Goal: Task Accomplishment & Management: Complete application form

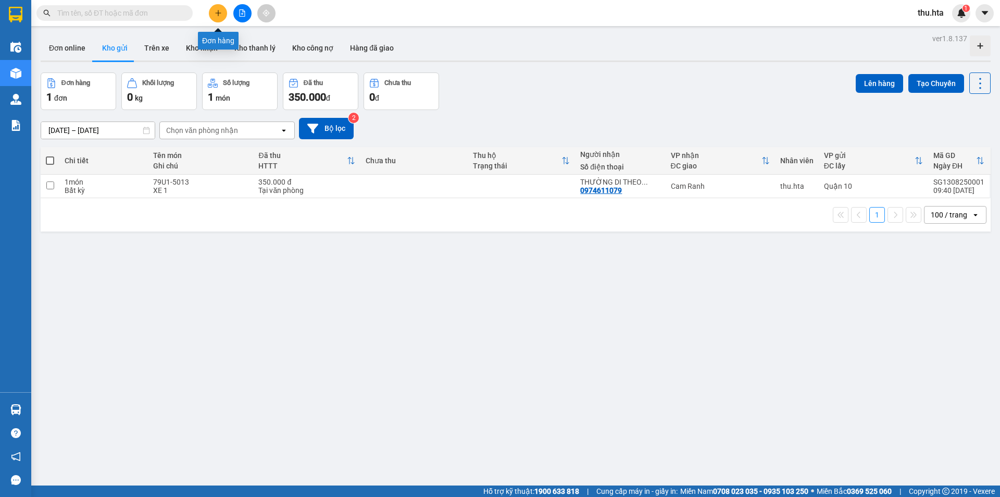
click at [215, 10] on icon "plus" at bounding box center [218, 12] width 7 height 7
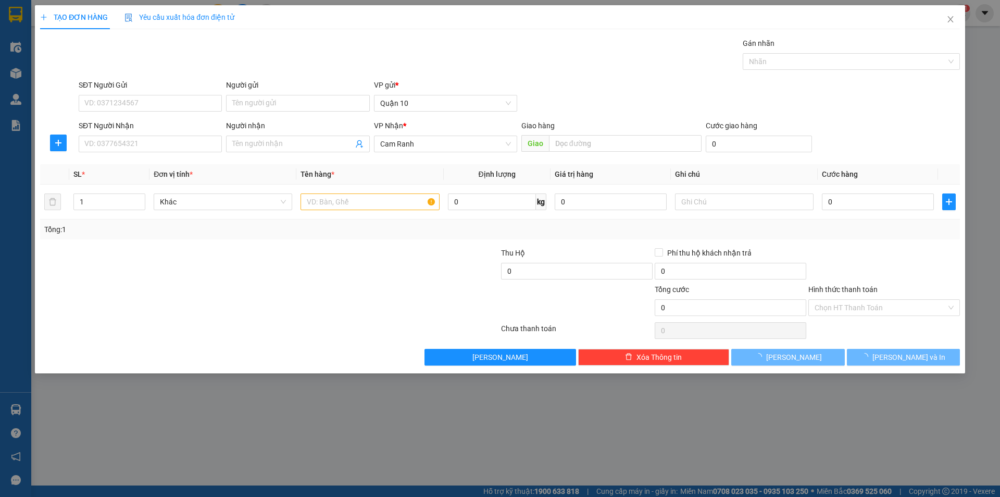
click at [192, 132] on div "SĐT Người Nhận" at bounding box center [150, 128] width 143 height 16
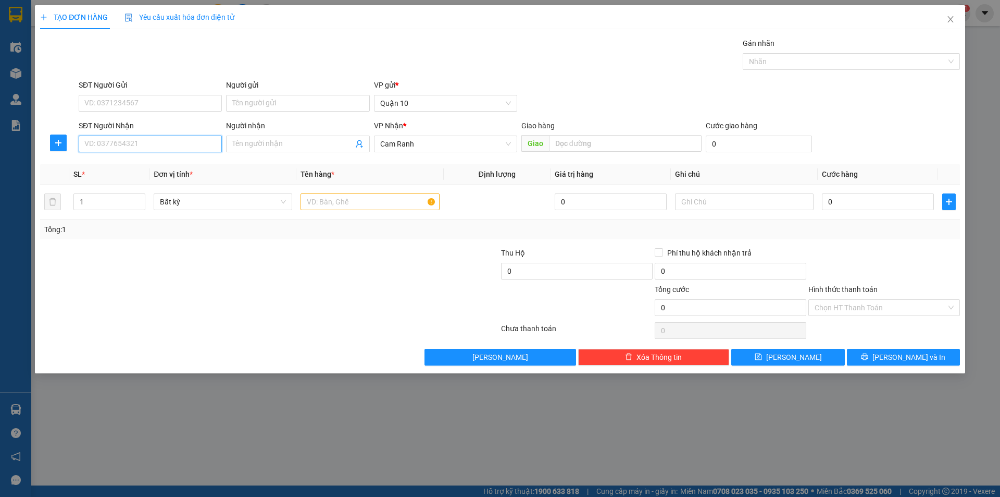
click at [182, 145] on input "SĐT Người Nhận" at bounding box center [150, 143] width 143 height 17
drag, startPoint x: 182, startPoint y: 144, endPoint x: 192, endPoint y: 141, distance: 10.1
click at [191, 142] on input "SĐT Người Nhận" at bounding box center [150, 143] width 143 height 17
drag, startPoint x: 184, startPoint y: 170, endPoint x: 299, endPoint y: 217, distance: 124.1
click at [186, 170] on div "0889468168 - KHƯƠNG" at bounding box center [150, 164] width 143 height 17
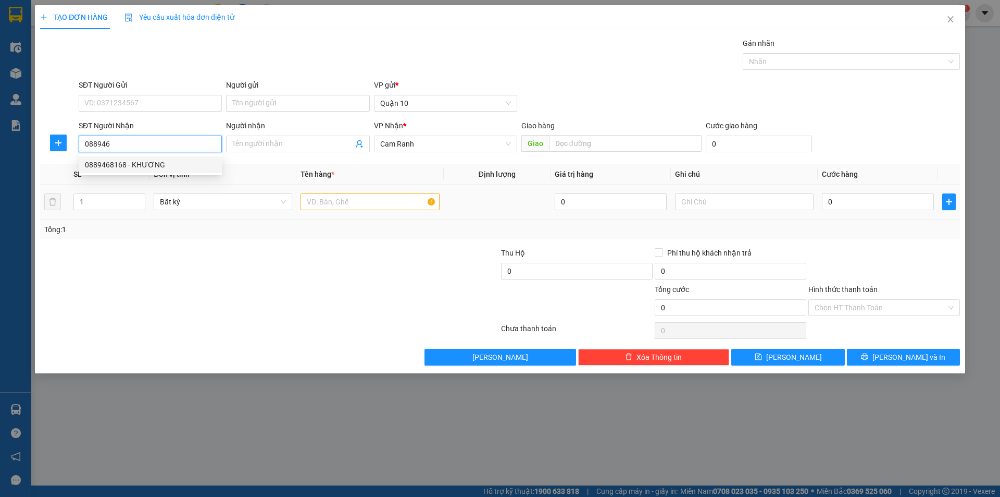
type input "0889468168"
type input "KHƯƠNG"
type input "30.000"
type input "0889468168"
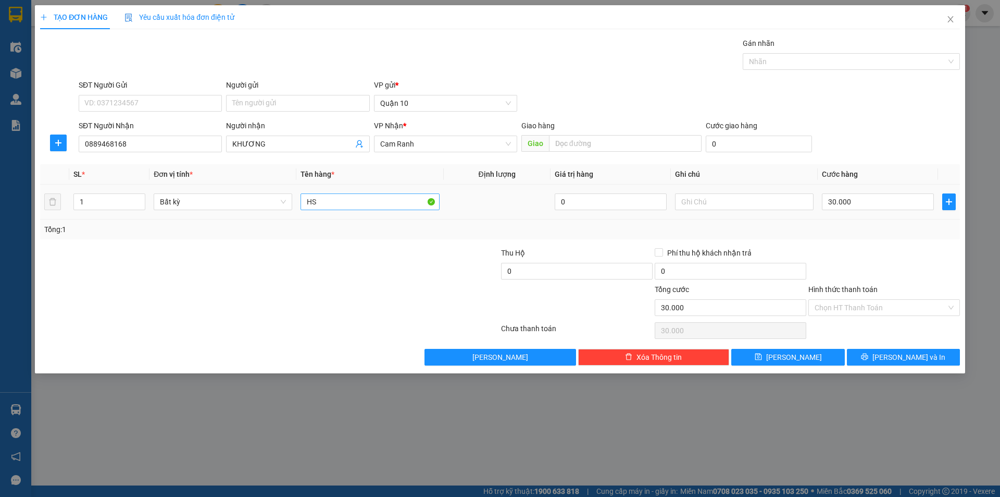
drag, startPoint x: 349, startPoint y: 211, endPoint x: 344, endPoint y: 198, distance: 13.2
click at [348, 204] on div "HS" at bounding box center [370, 201] width 139 height 21
drag, startPoint x: 344, startPoint y: 198, endPoint x: 345, endPoint y: 191, distance: 6.8
click at [344, 197] on input "HS" at bounding box center [370, 201] width 139 height 17
type input "H"
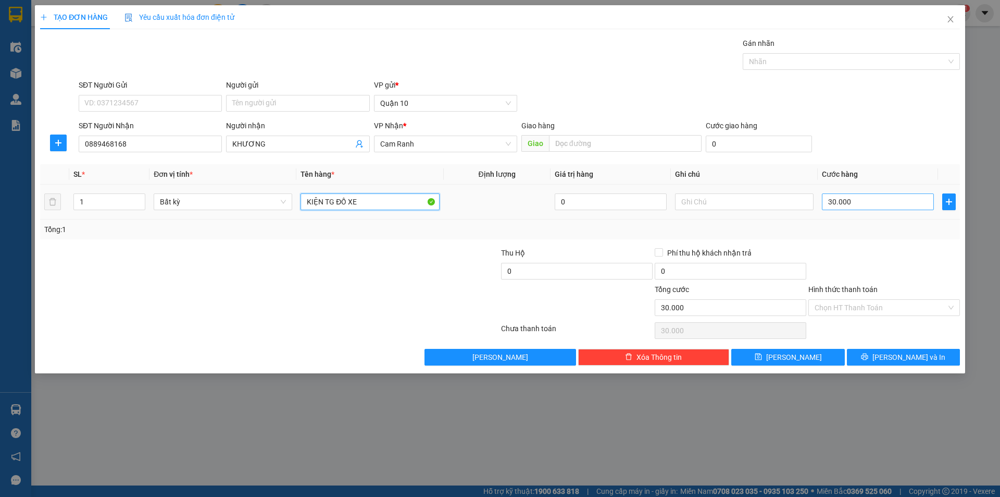
type input "KIỆN TG ĐỒ XE"
click at [858, 202] on input "30.000" at bounding box center [878, 201] width 112 height 17
type input "4"
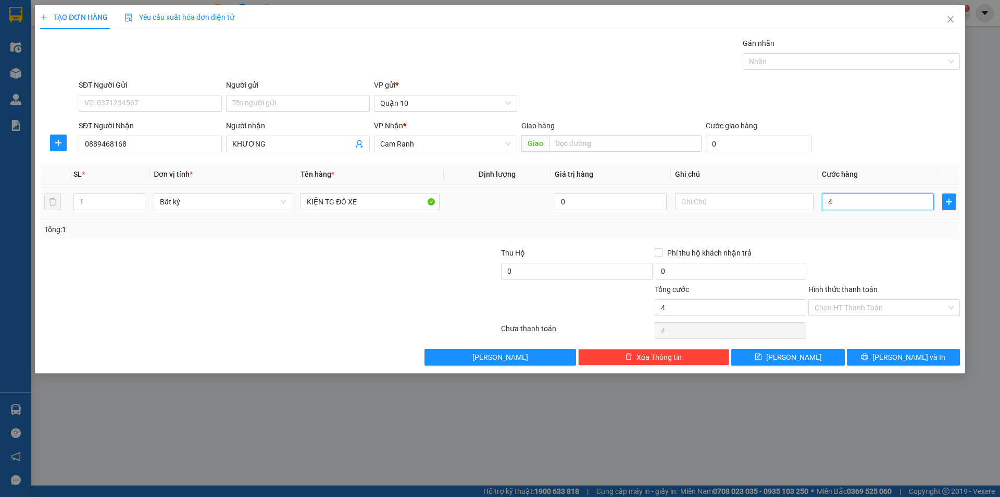
type input "40"
type input "40.000"
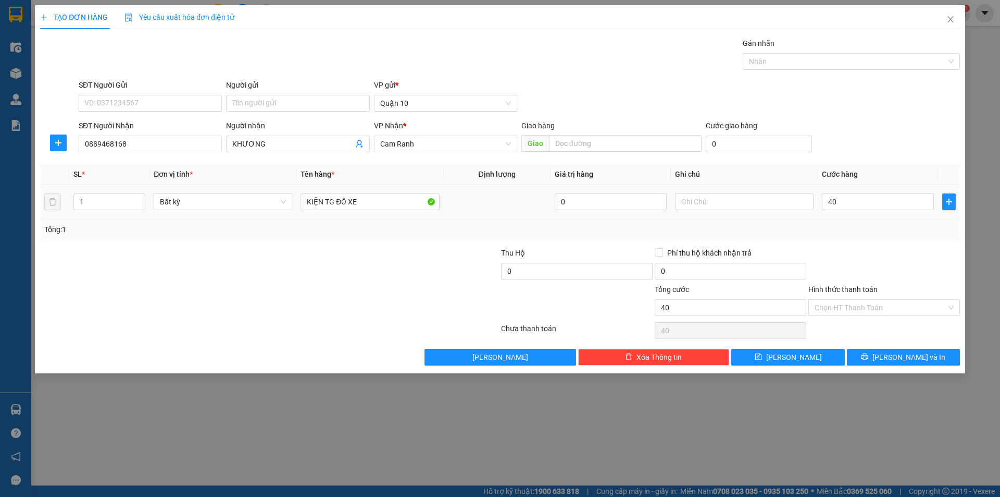
type input "40.000"
click at [879, 258] on div at bounding box center [885, 265] width 154 height 36
drag, startPoint x: 859, startPoint y: 306, endPoint x: 865, endPoint y: 313, distance: 10.0
click at [860, 311] on input "Hình thức thanh toán" at bounding box center [881, 308] width 132 height 16
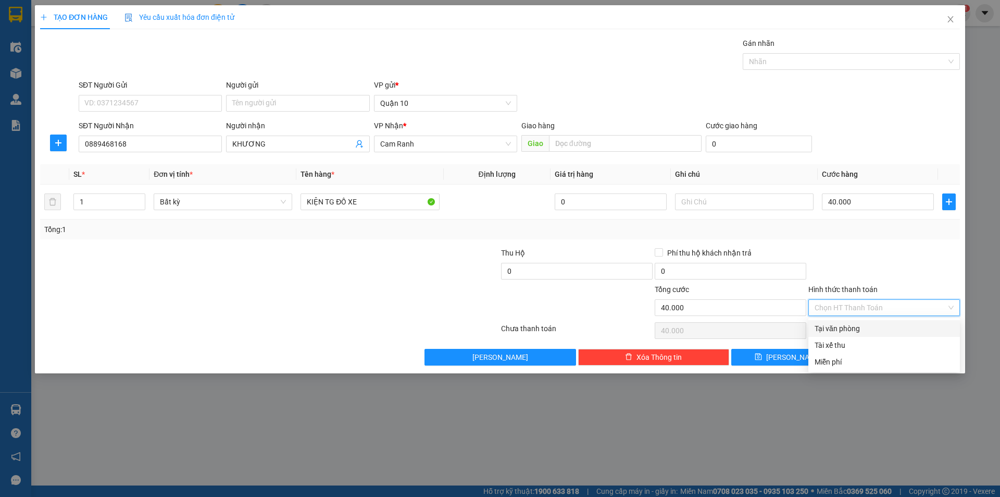
drag, startPoint x: 857, startPoint y: 321, endPoint x: 875, endPoint y: 337, distance: 24.1
click at [857, 325] on div "Tại văn phòng" at bounding box center [885, 328] width 152 height 17
type input "0"
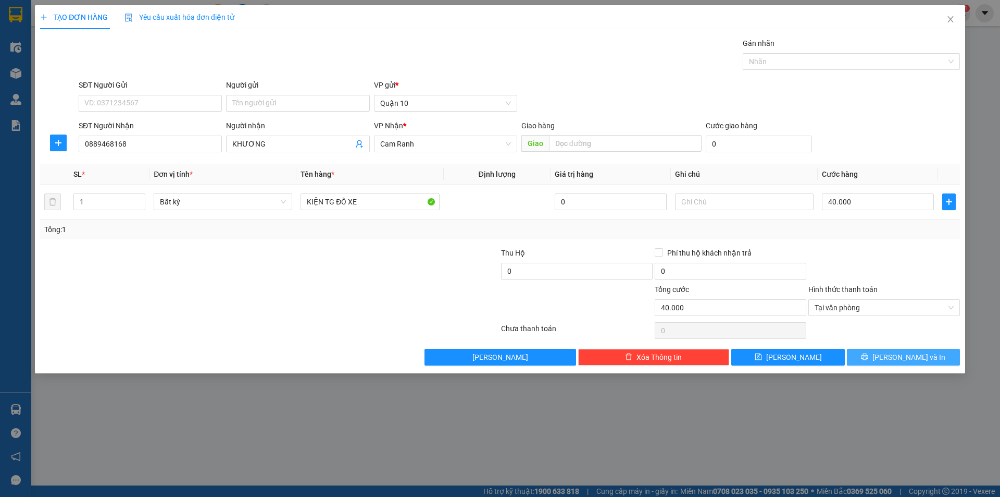
drag, startPoint x: 904, startPoint y: 363, endPoint x: 895, endPoint y: 362, distance: 9.5
click at [904, 364] on button "[PERSON_NAME] và In" at bounding box center [903, 357] width 113 height 17
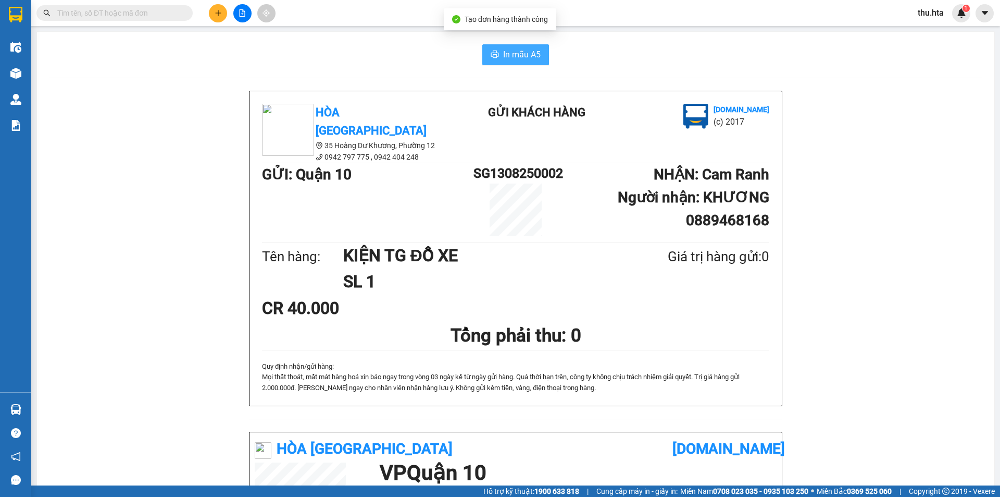
click at [510, 57] on span "In mẫu A5" at bounding box center [522, 54] width 38 height 13
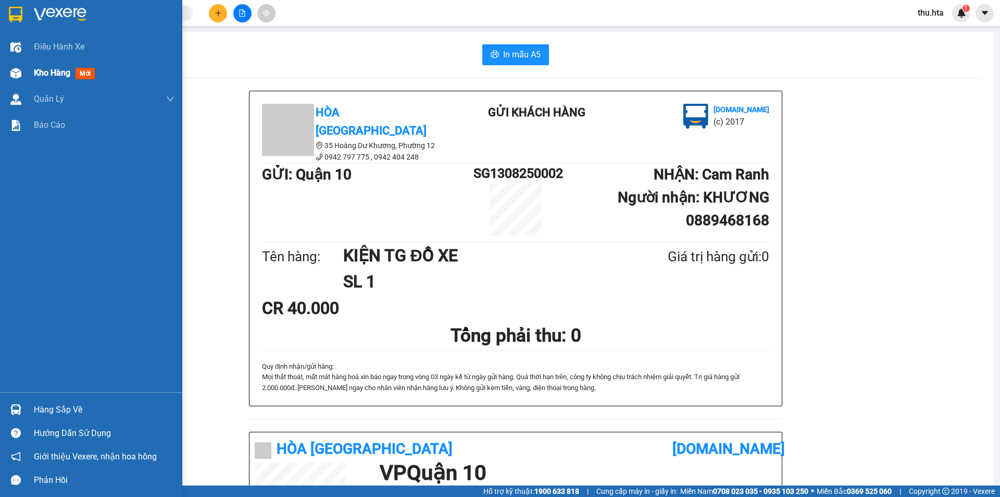
click at [58, 72] on span "Kho hàng" at bounding box center [52, 73] width 36 height 10
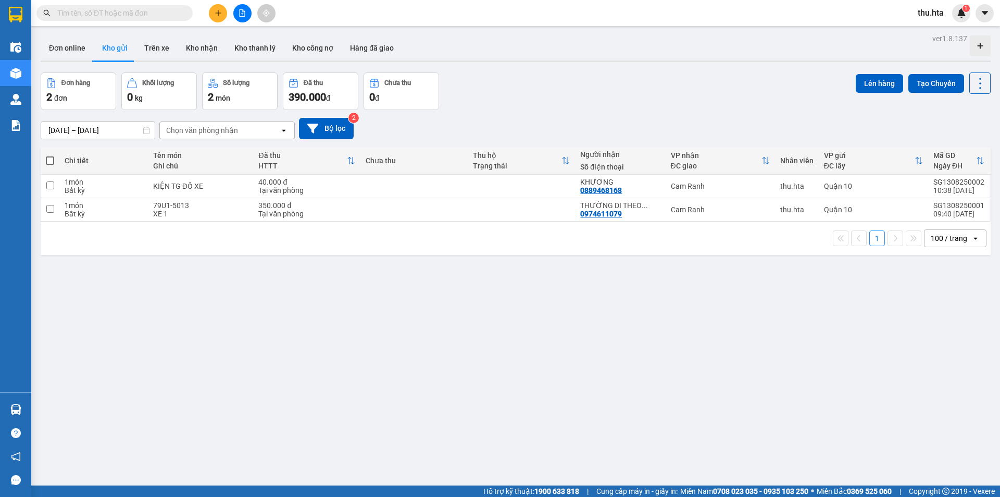
click at [220, 15] on icon "plus" at bounding box center [218, 12] width 7 height 7
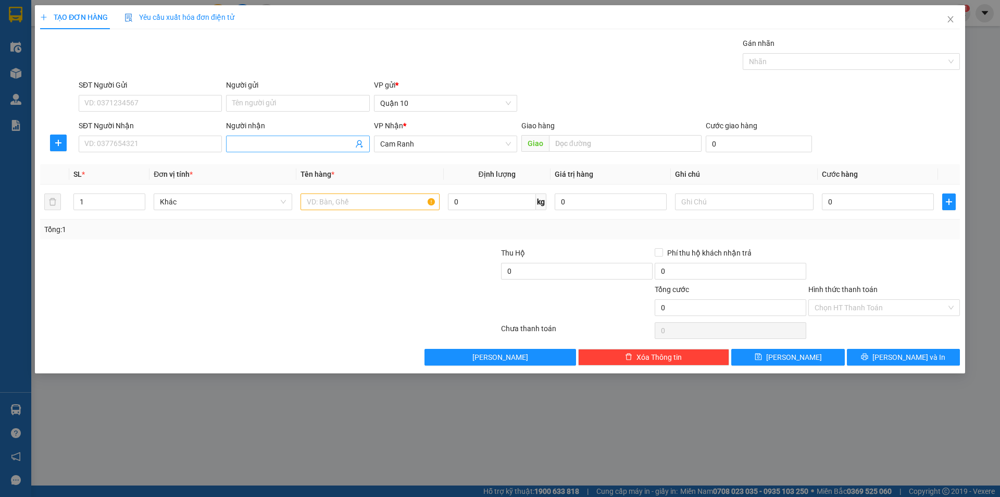
click at [239, 142] on input "Người nhận" at bounding box center [292, 143] width 120 height 11
type input "HOÀ BÌNH"
click at [144, 195] on span "Increase Value" at bounding box center [138, 198] width 11 height 9
click at [144, 196] on span "Increase Value" at bounding box center [138, 198] width 11 height 9
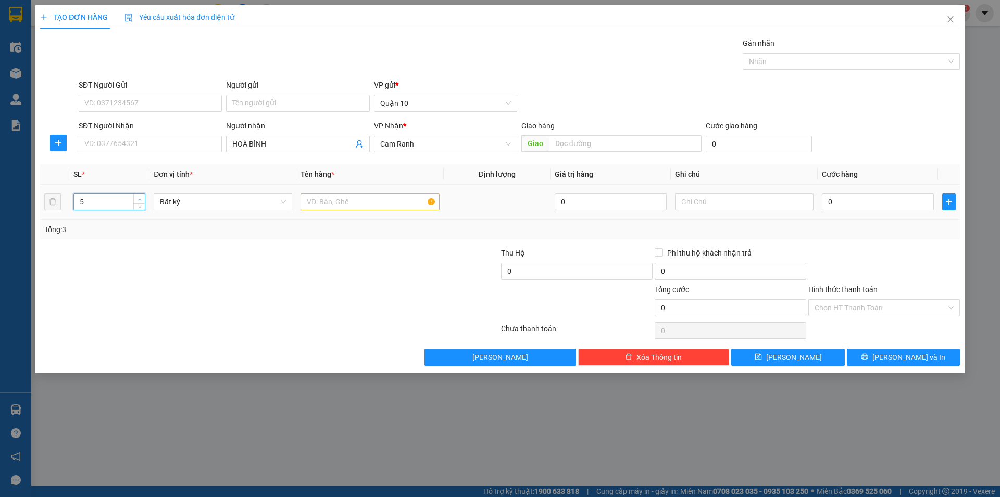
click at [144, 196] on span "Increase Value" at bounding box center [138, 198] width 11 height 9
type input "6"
click at [144, 196] on span "Increase Value" at bounding box center [138, 198] width 11 height 9
drag, startPoint x: 351, startPoint y: 171, endPoint x: 342, endPoint y: 199, distance: 28.8
click at [354, 177] on div "Transit Pickup Surcharge Ids Transit Deliver Surcharge Ids Transit Deliver Surc…" at bounding box center [500, 202] width 920 height 328
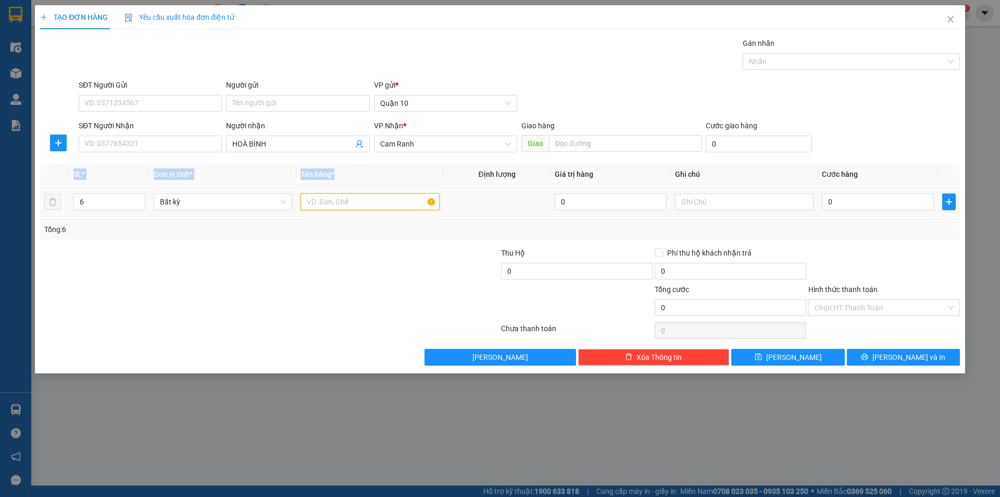
click at [342, 199] on input "text" at bounding box center [370, 201] width 139 height 17
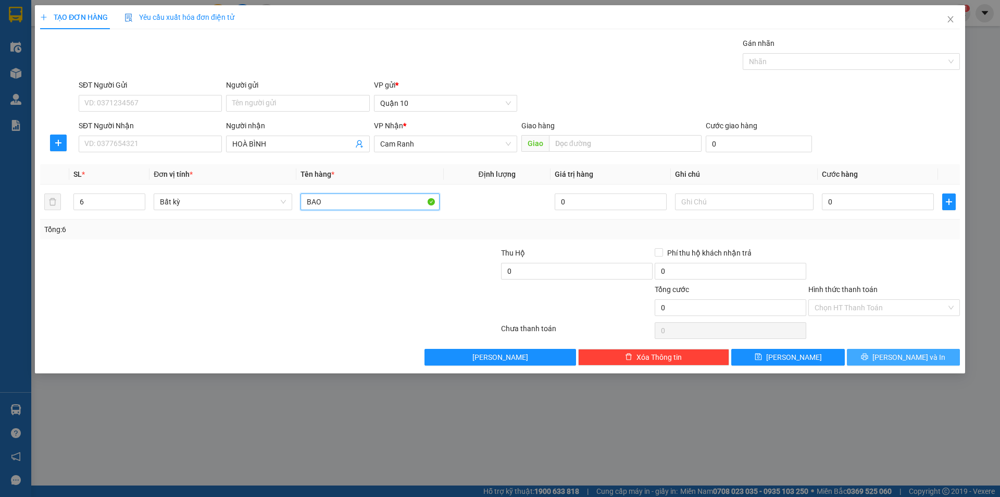
type input "BAO"
click at [884, 350] on button "[PERSON_NAME] và In" at bounding box center [903, 357] width 113 height 17
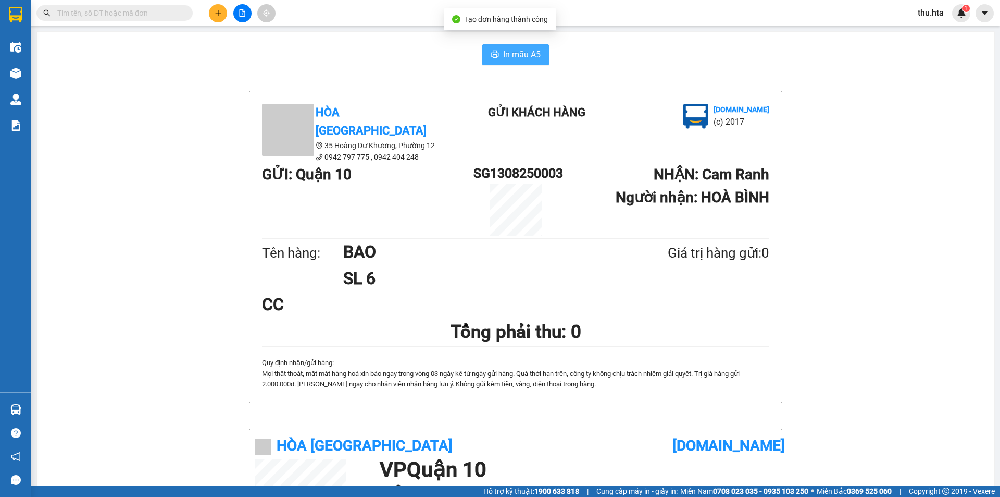
click at [505, 45] on button "In mẫu A5" at bounding box center [516, 54] width 67 height 21
click at [219, 11] on icon "plus" at bounding box center [218, 12] width 7 height 7
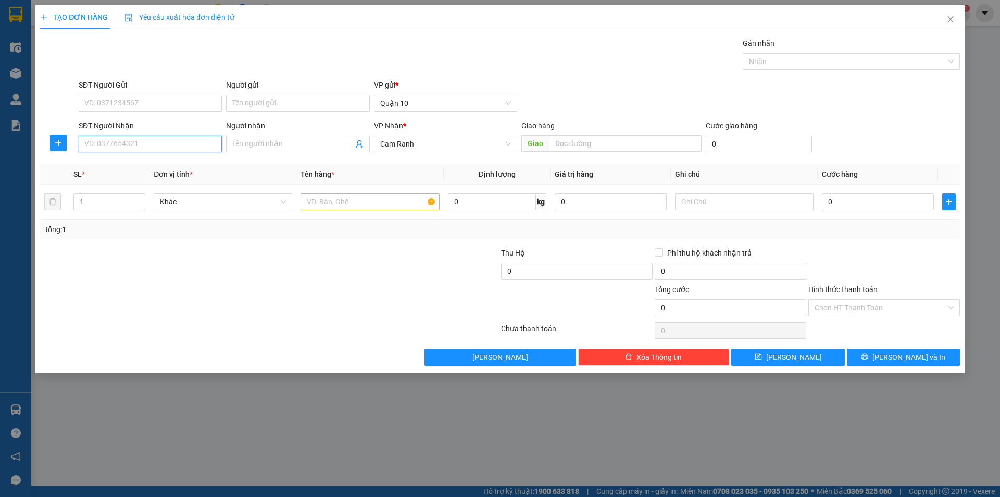
click at [140, 141] on input "SĐT Người Nhận" at bounding box center [150, 143] width 143 height 17
click at [146, 158] on div "0917360360 - THANH" at bounding box center [150, 164] width 143 height 17
type input "0917360360"
type input "THANH"
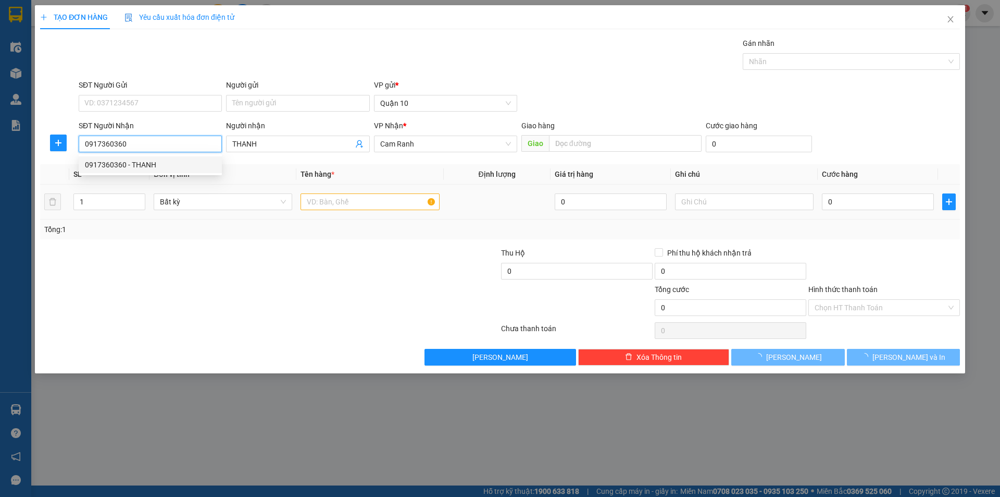
type input "50.000"
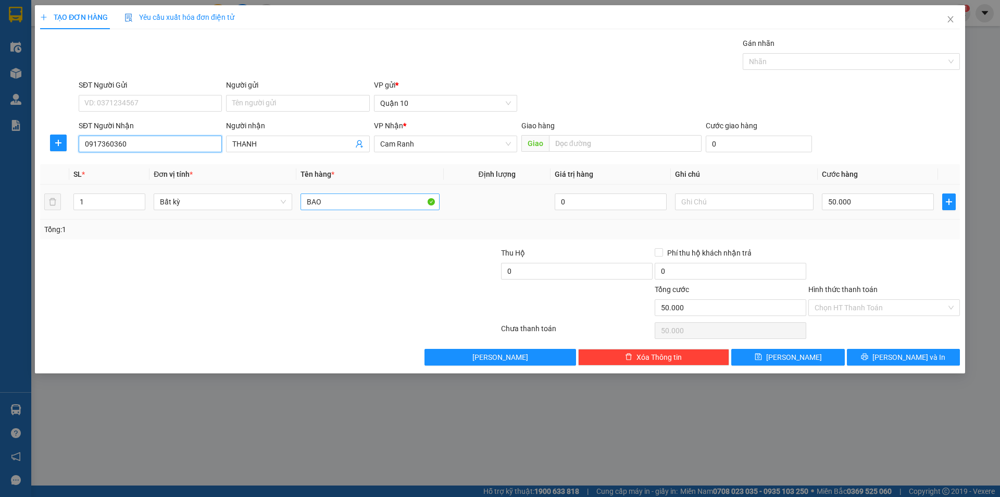
type input "0917360360"
click at [343, 203] on input "BAO" at bounding box center [370, 201] width 139 height 17
type input "B"
type input "CỤC"
click at [871, 199] on input "50.000" at bounding box center [878, 201] width 112 height 17
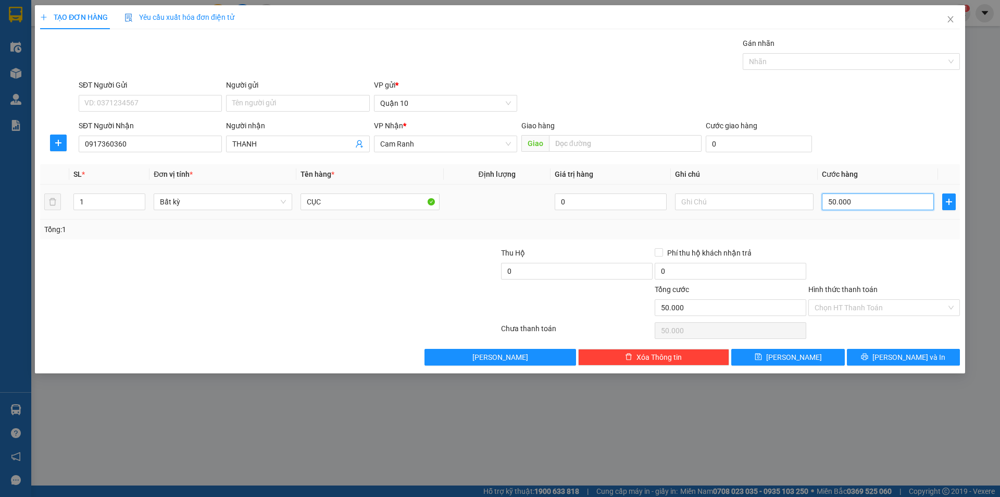
type input "3"
type input "30"
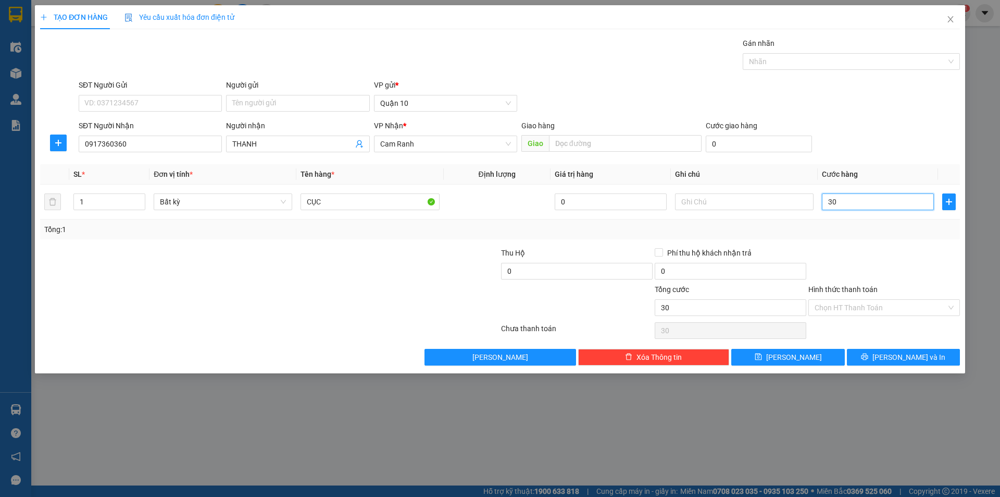
type input "30"
type input "30.000"
drag, startPoint x: 941, startPoint y: 267, endPoint x: 935, endPoint y: 278, distance: 11.7
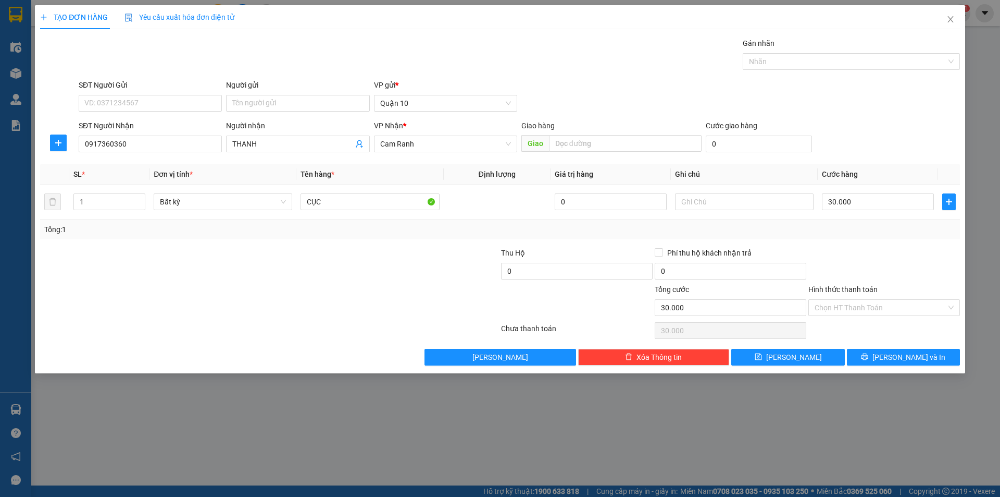
click at [942, 267] on div at bounding box center [885, 265] width 154 height 36
click at [885, 304] on input "Hình thức thanh toán" at bounding box center [881, 308] width 132 height 16
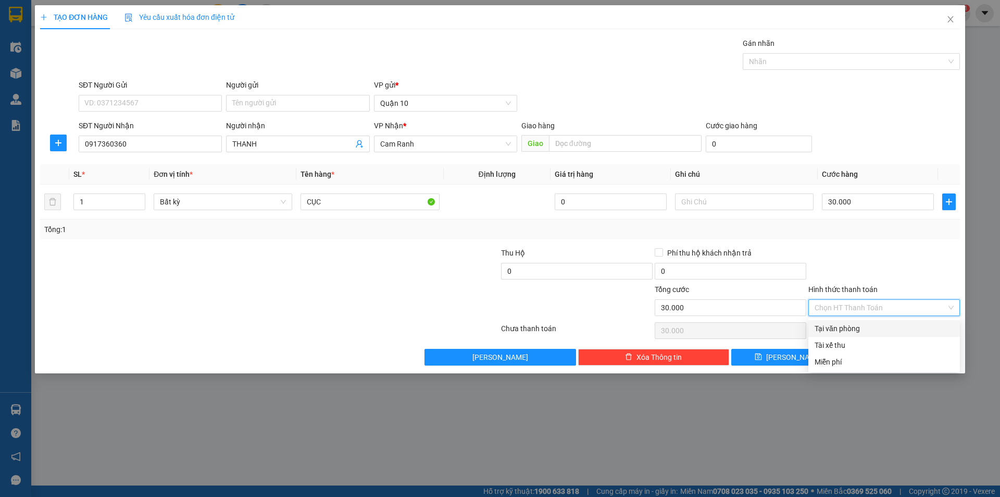
click at [850, 328] on div "Tại văn phòng" at bounding box center [884, 328] width 139 height 11
type input "0"
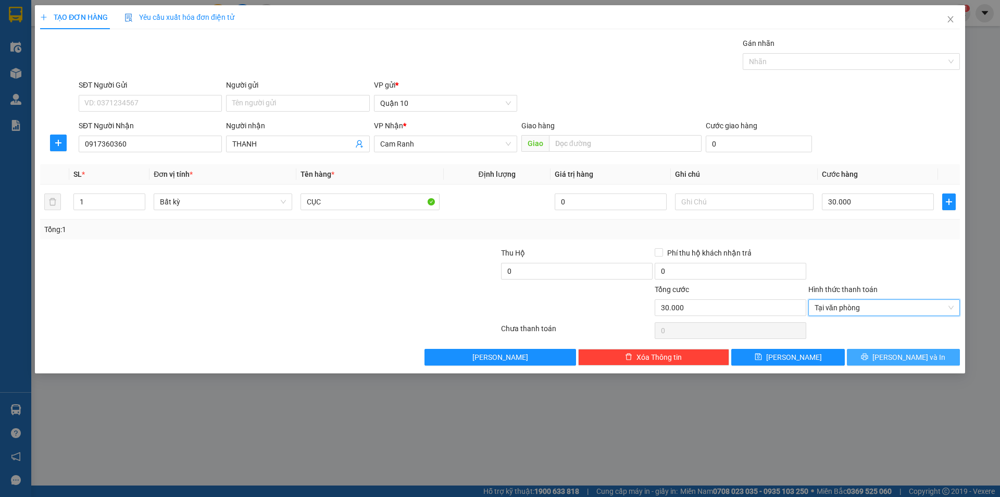
click at [902, 350] on button "[PERSON_NAME] và In" at bounding box center [903, 357] width 113 height 17
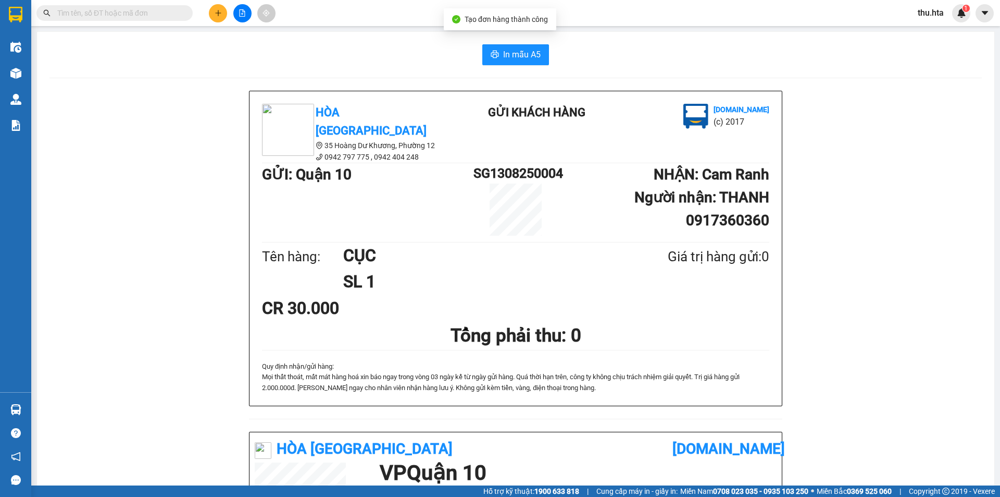
drag, startPoint x: 518, startPoint y: 34, endPoint x: 528, endPoint y: 46, distance: 15.9
click at [518, 35] on div "In mẫu A5 Hòa Thuận Anh 35 Hoàng Dư Khương, [GEOGRAPHIC_DATA] 12 0942 797 775 …" at bounding box center [516, 419] width 958 height 774
click at [538, 56] on button "In mẫu A5" at bounding box center [516, 54] width 67 height 21
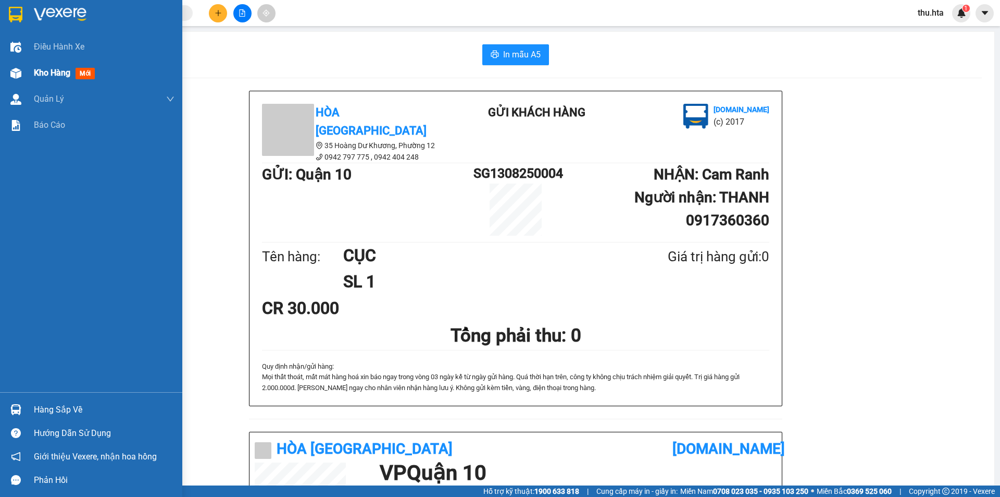
click at [43, 72] on span "Kho hàng" at bounding box center [52, 73] width 36 height 10
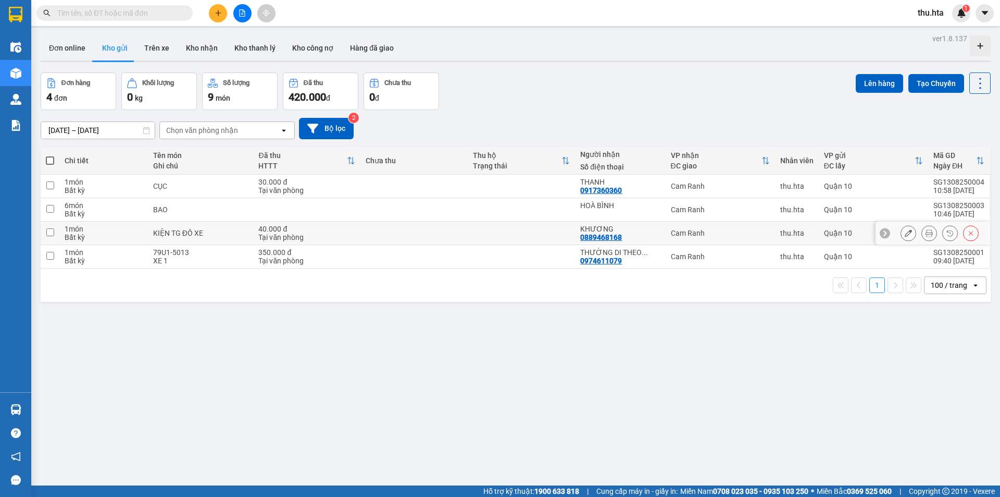
click at [901, 233] on button at bounding box center [908, 233] width 15 height 18
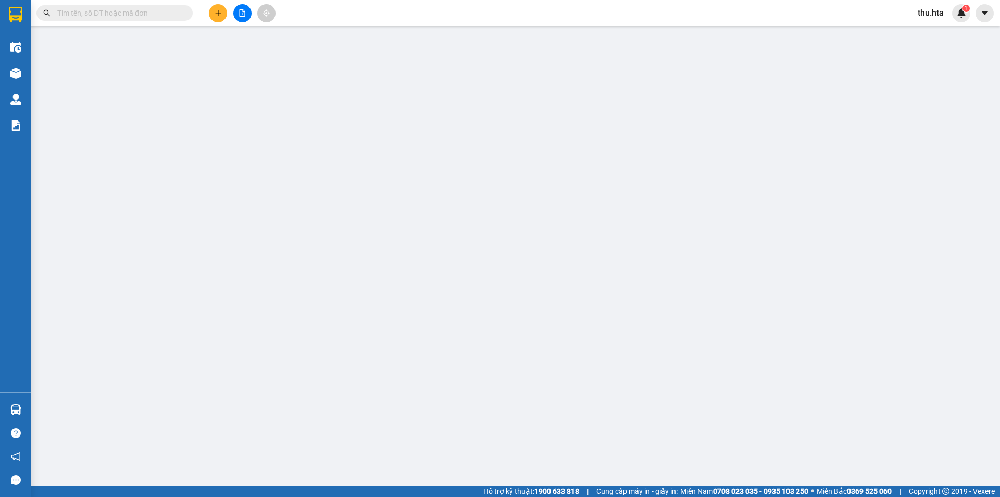
type input "0889468168"
type input "KHƯƠNG"
type input "40.000"
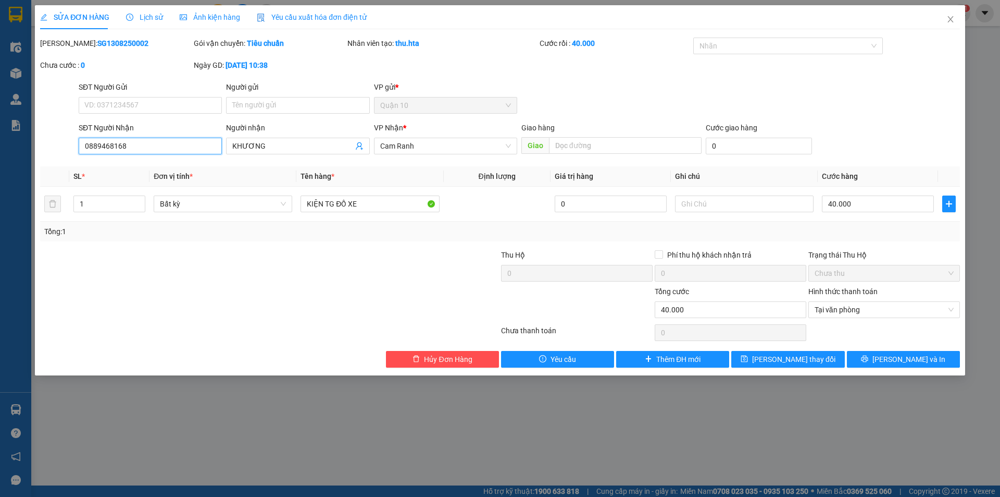
click at [113, 145] on input "0889468168" at bounding box center [150, 146] width 143 height 17
click at [111, 143] on input "0889468168" at bounding box center [150, 146] width 143 height 17
click at [109, 144] on input "0889468168" at bounding box center [150, 146] width 143 height 17
click at [112, 133] on div "SĐT Người Nhận" at bounding box center [150, 130] width 143 height 16
click at [111, 141] on input "0889468168" at bounding box center [150, 146] width 143 height 17
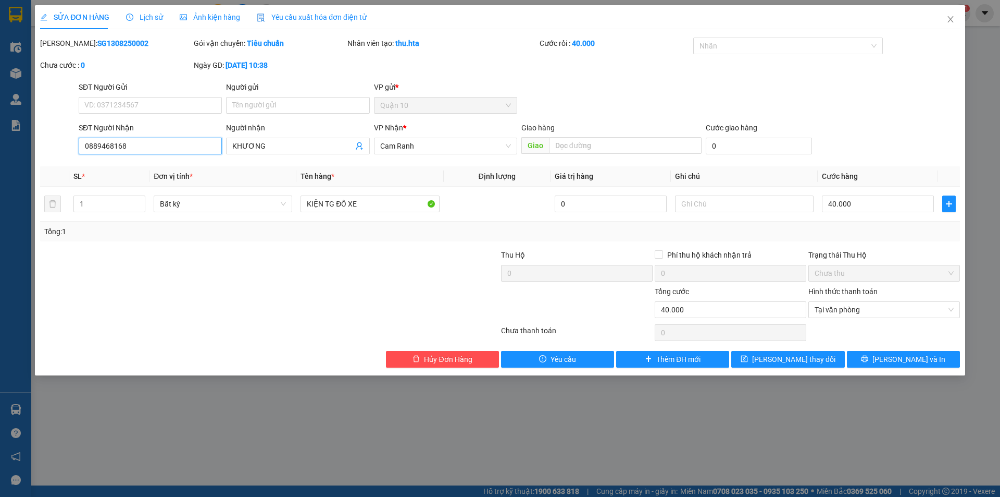
click at [111, 141] on input "0889468168" at bounding box center [150, 146] width 143 height 17
click at [948, 18] on icon "close" at bounding box center [951, 19] width 8 height 8
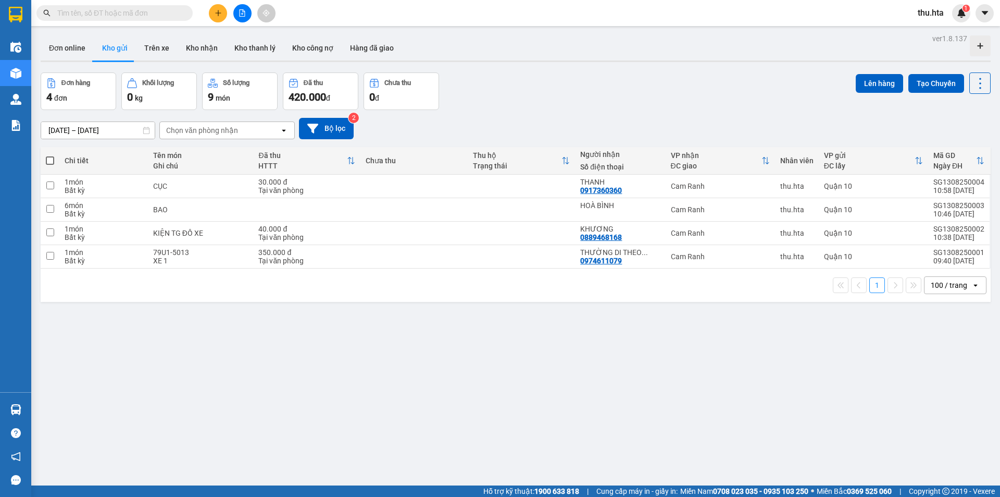
click at [212, 11] on button at bounding box center [218, 13] width 18 height 18
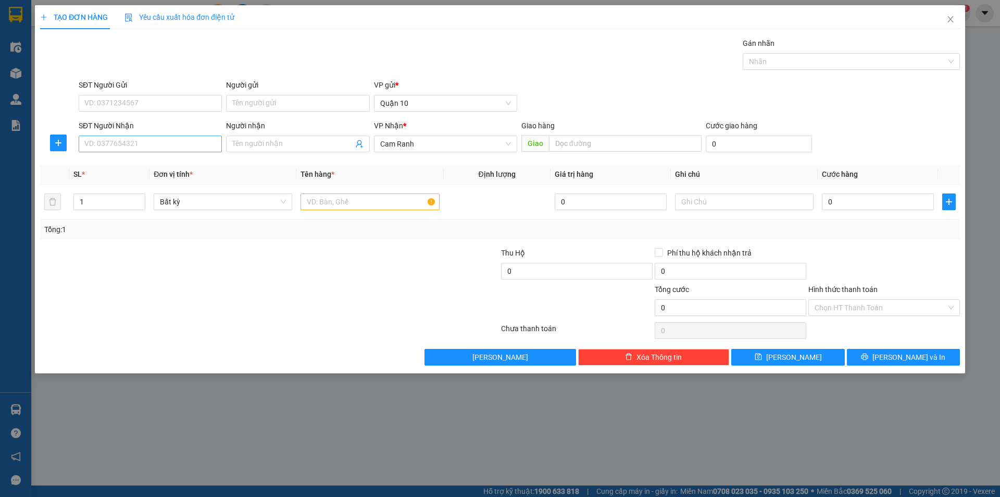
drag, startPoint x: 164, startPoint y: 153, endPoint x: 166, endPoint y: 147, distance: 5.9
click at [165, 150] on div "SĐT Người Nhận VD: 0377654321" at bounding box center [150, 138] width 143 height 36
click at [166, 147] on input "SĐT Người Nhận" at bounding box center [150, 143] width 143 height 17
paste input "0889468168"
type input "0889468168"
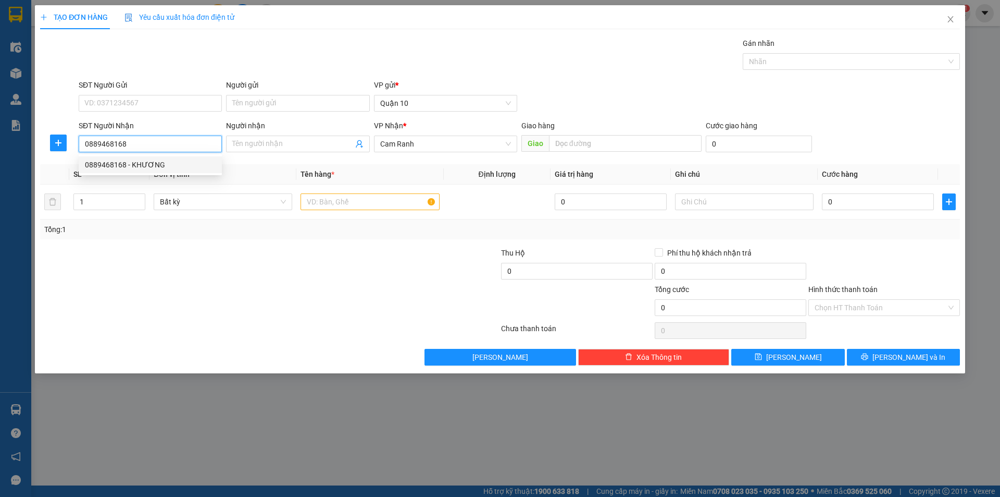
click at [168, 165] on div "0889468168 - KHƯƠNG" at bounding box center [150, 164] width 131 height 11
type input "KHƯƠNG"
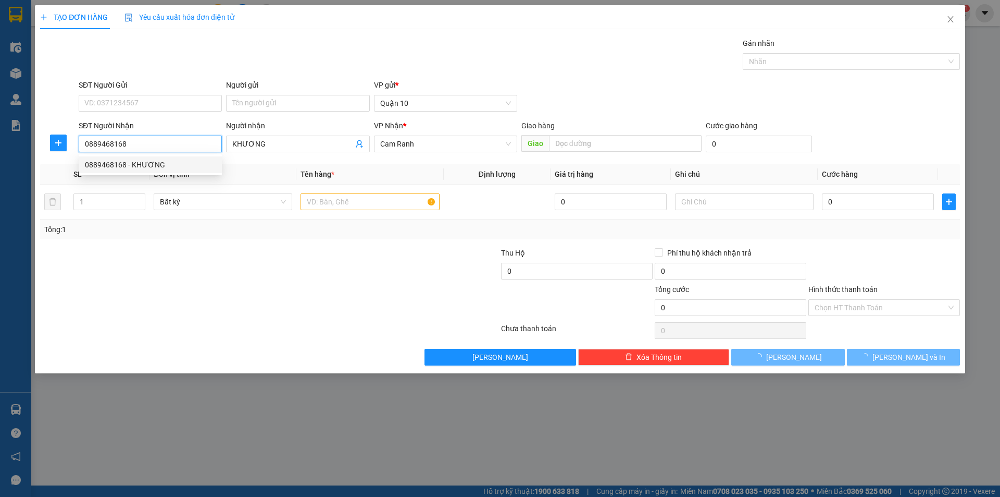
type input "40.000"
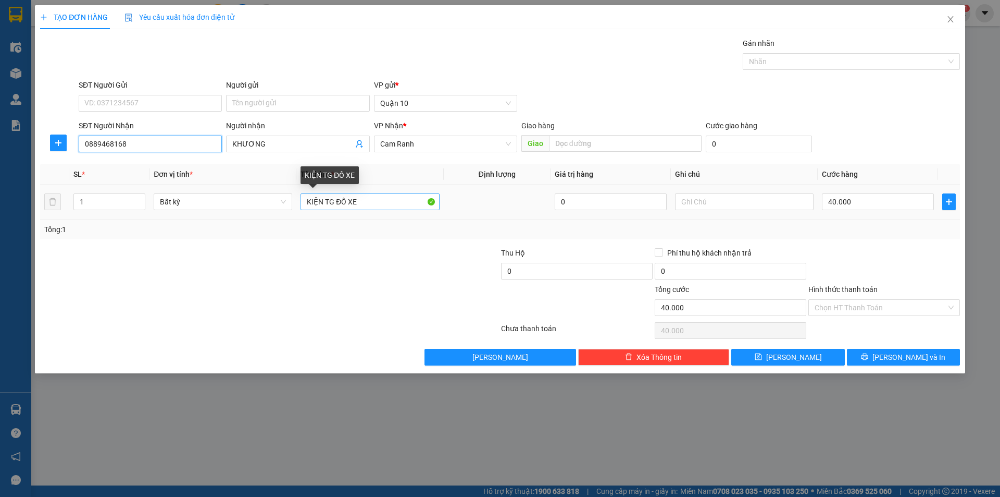
type input "0889468168"
click at [321, 202] on input "KIỆN TG ĐỒ XE" at bounding box center [370, 201] width 139 height 17
type input "TG ĐỒ XE"
click at [871, 205] on input "40.000" at bounding box center [878, 201] width 112 height 17
type input "3"
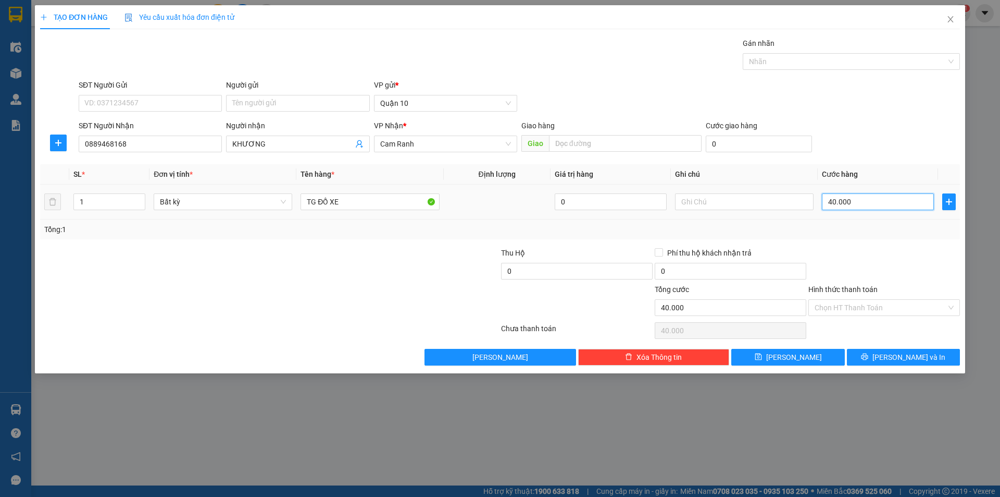
type input "3"
type input "30"
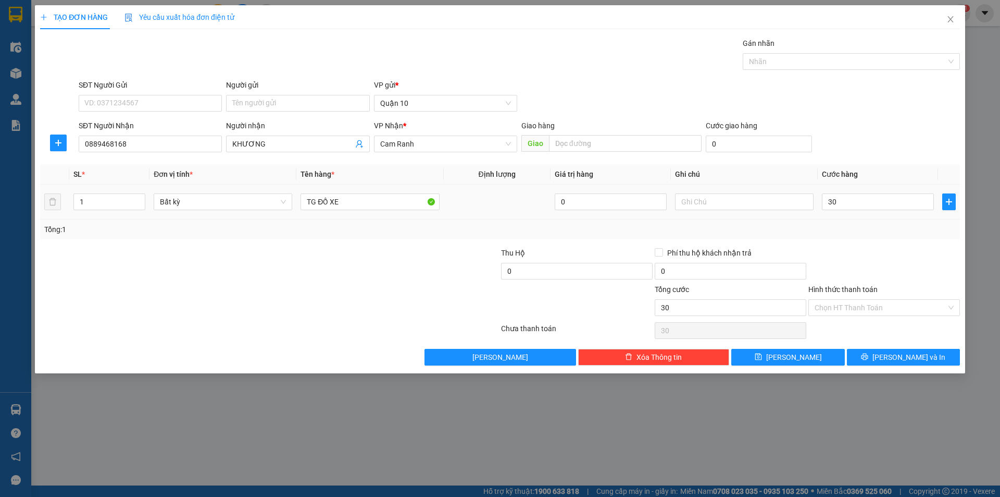
type input "30.000"
drag, startPoint x: 864, startPoint y: 229, endPoint x: 867, endPoint y: 241, distance: 12.2
click at [865, 233] on div "Tổng: 1" at bounding box center [500, 229] width 912 height 11
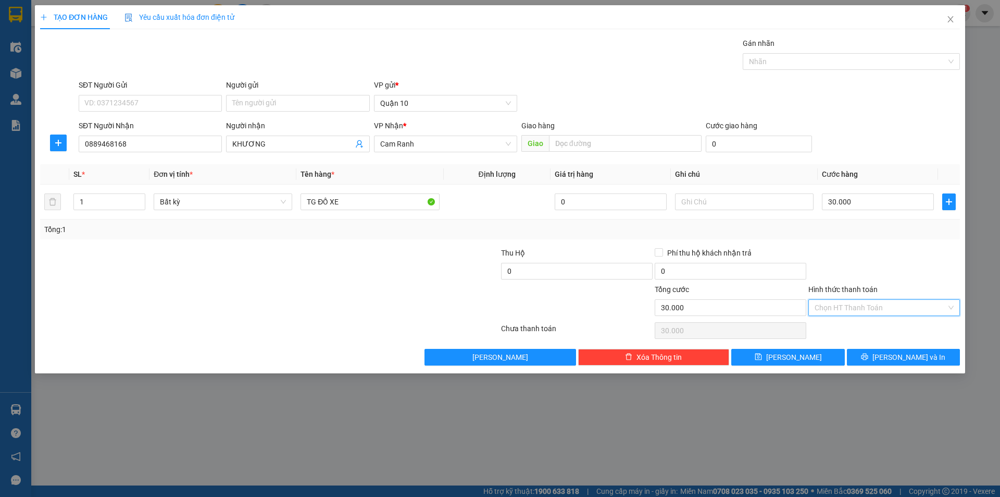
drag, startPoint x: 861, startPoint y: 303, endPoint x: 860, endPoint y: 323, distance: 19.3
click at [860, 306] on input "Hình thức thanh toán" at bounding box center [881, 308] width 132 height 16
click at [858, 327] on div "Tại văn phòng" at bounding box center [884, 328] width 139 height 11
type input "0"
click at [892, 350] on button "[PERSON_NAME] và In" at bounding box center [903, 357] width 113 height 17
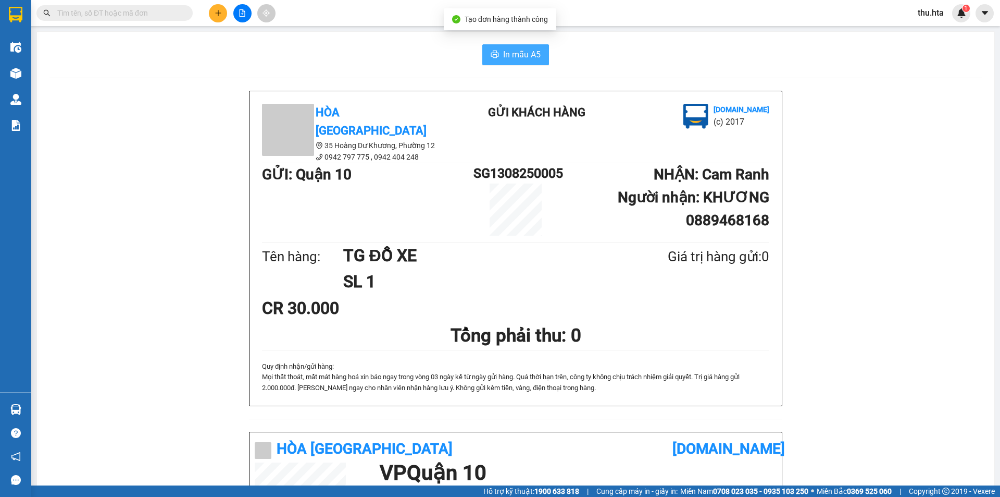
click at [513, 47] on button "In mẫu A5" at bounding box center [516, 54] width 67 height 21
click at [535, 50] on span "In mẫu A5" at bounding box center [522, 54] width 38 height 13
